Goal: Task Accomplishment & Management: Use online tool/utility

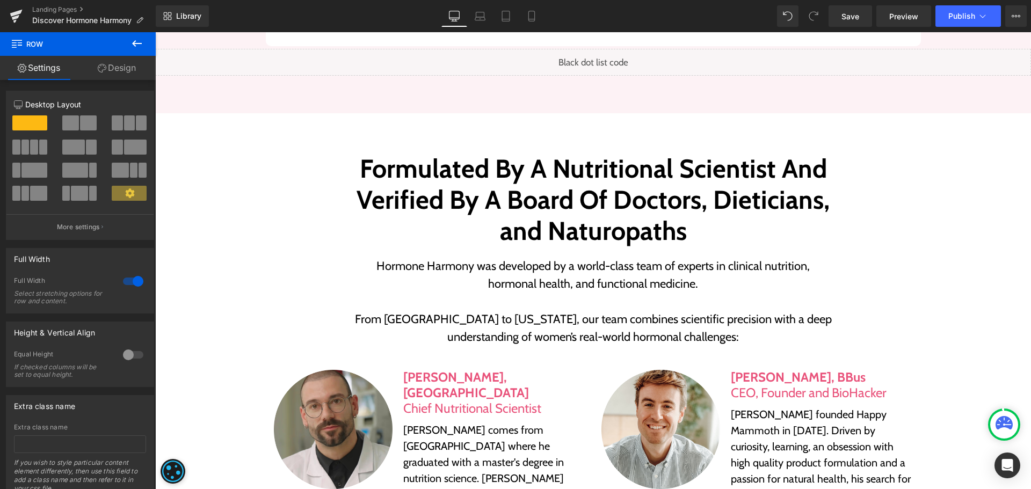
scroll to position [4108, 0]
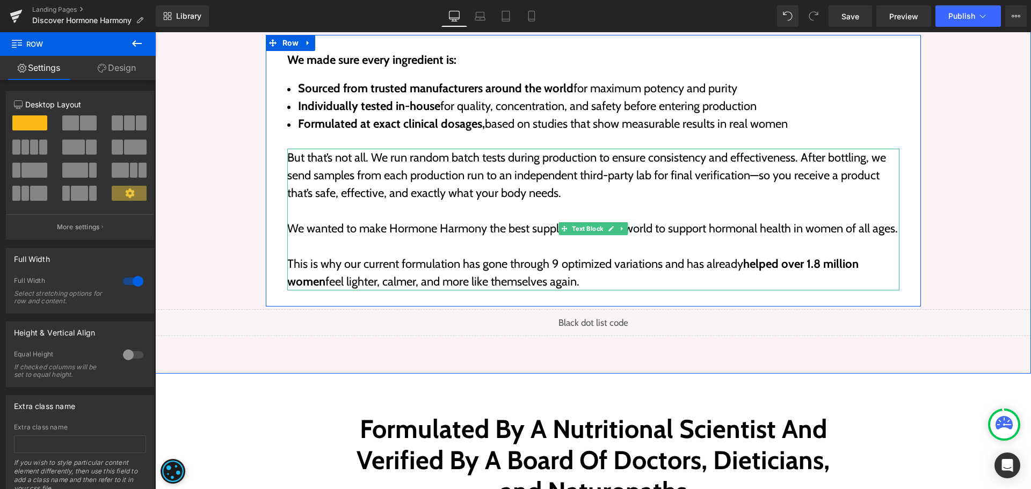
click at [809, 283] on strong "helped over 1.8 million women" at bounding box center [573, 273] width 572 height 32
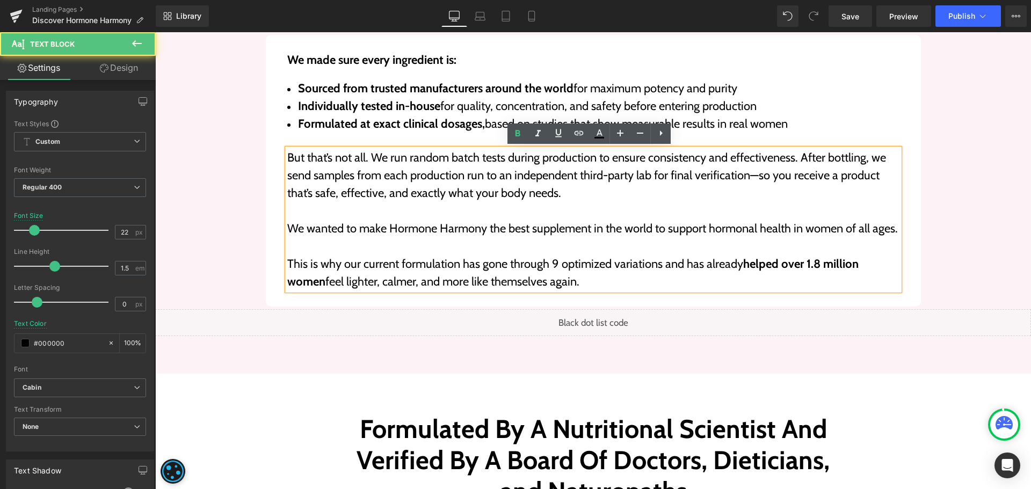
click at [808, 283] on strong "helped over 1.8 million women" at bounding box center [573, 273] width 572 height 32
click at [807, 282] on strong "helped over 1.8 million women" at bounding box center [573, 273] width 572 height 32
click at [817, 282] on strong "helped over 2.8 million women" at bounding box center [574, 273] width 574 height 32
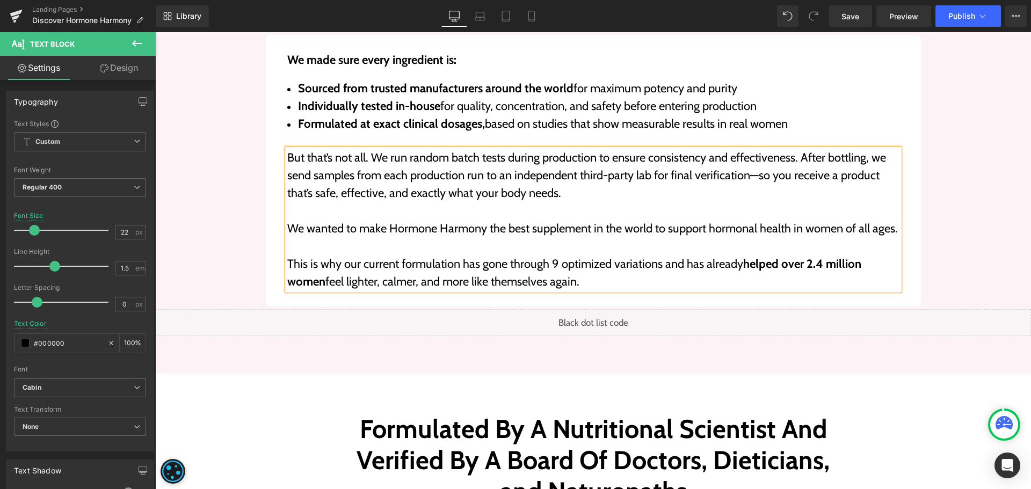
click at [822, 237] on p "We wanted to make Hormone Harmony the best supplement in the world to support h…" at bounding box center [593, 229] width 612 height 18
drag, startPoint x: 933, startPoint y: 213, endPoint x: 936, endPoint y: 199, distance: 14.7
click at [933, 213] on div "We made sure every ingredient is: Text Block Sourced from trusted manufacturers…" at bounding box center [594, 159] width 752 height 293
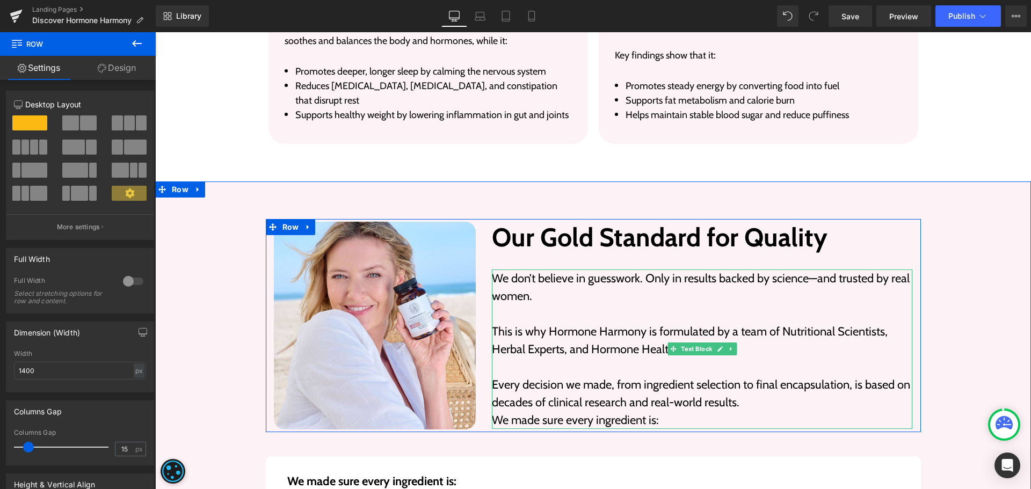
scroll to position [3678, 0]
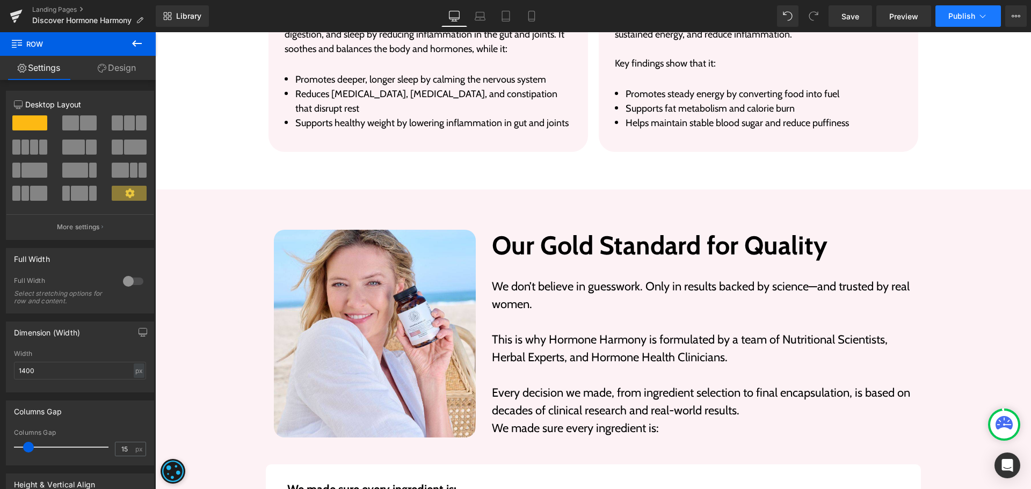
click at [980, 15] on icon at bounding box center [983, 16] width 11 height 11
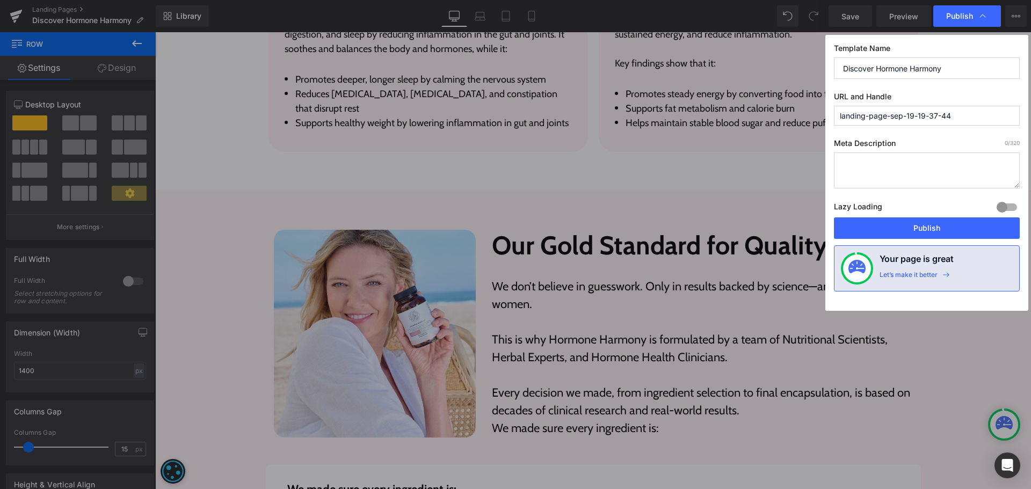
click at [924, 121] on input "landing-page-sep-19-19-37-44" at bounding box center [927, 116] width 186 height 20
paste input "about-hormone-harmony"
type input "about-hormone-harmony"
click at [916, 233] on button "Publish" at bounding box center [927, 228] width 186 height 21
